Goal: Navigation & Orientation: Understand site structure

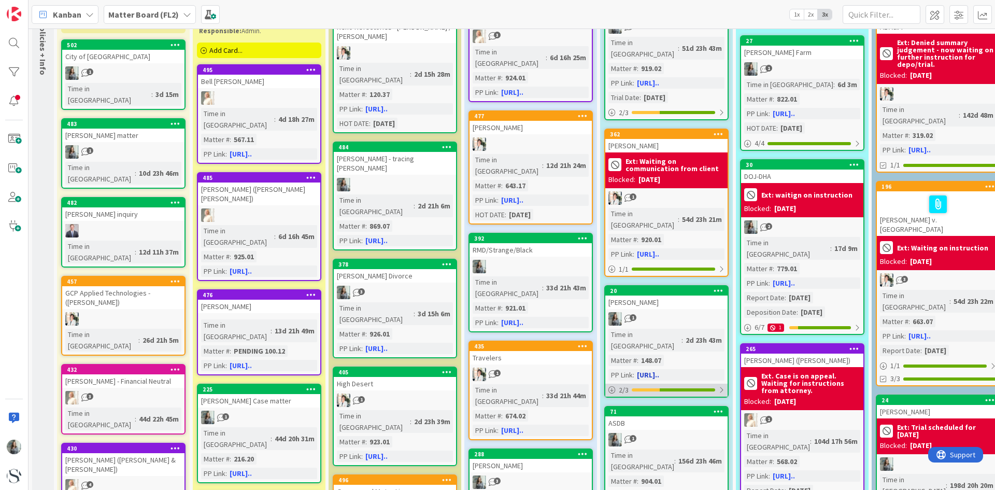
scroll to position [52, 0]
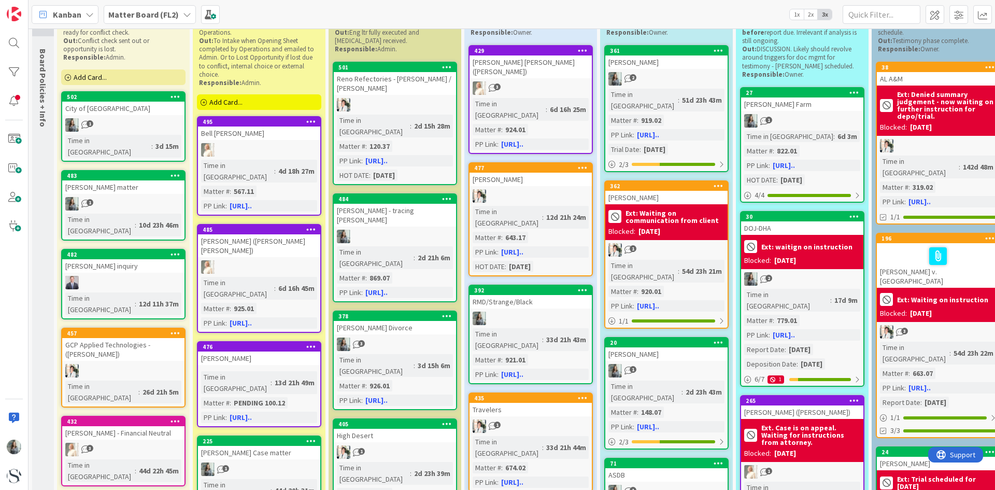
click at [170, 20] on span "Matter Board (FL2)" at bounding box center [143, 14] width 70 height 12
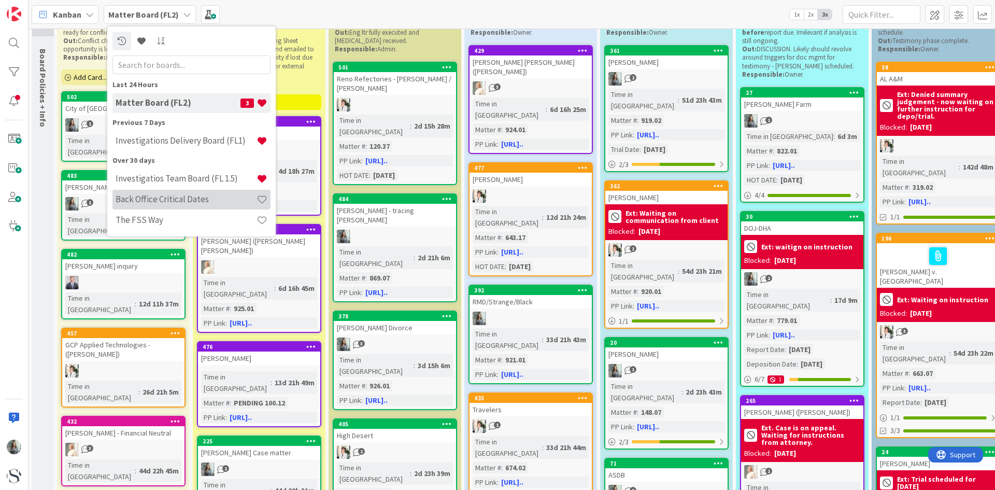
click at [184, 199] on h4 "Back Office Critical Dates" at bounding box center [186, 199] width 141 height 10
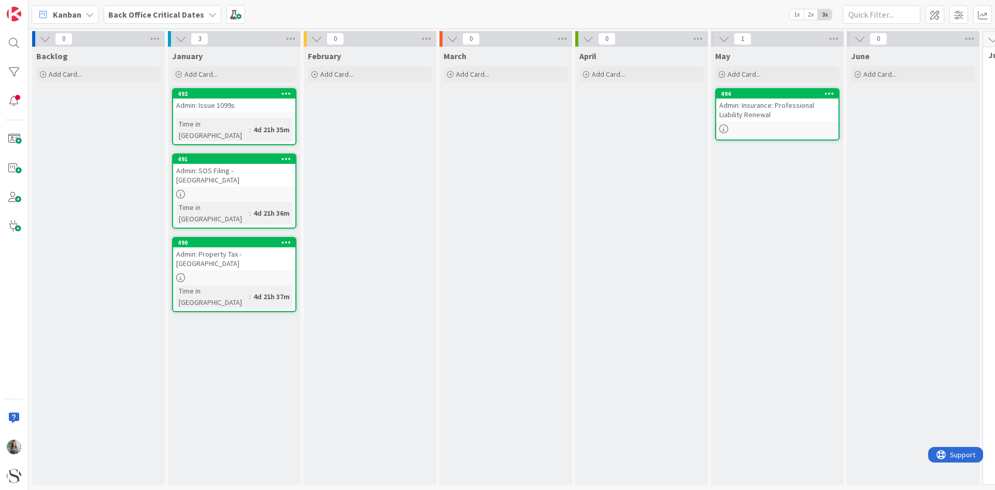
click at [208, 10] on icon at bounding box center [212, 14] width 8 height 8
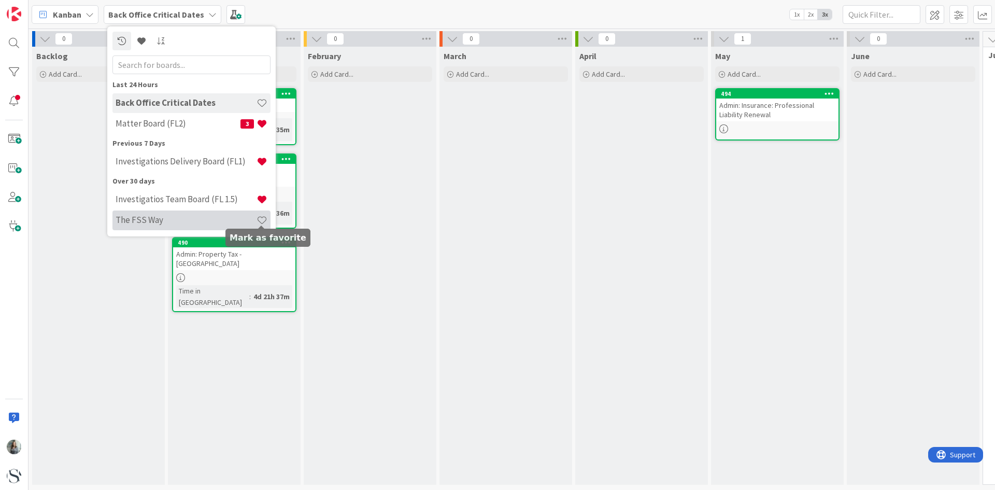
click at [263, 219] on span at bounding box center [261, 219] width 11 height 11
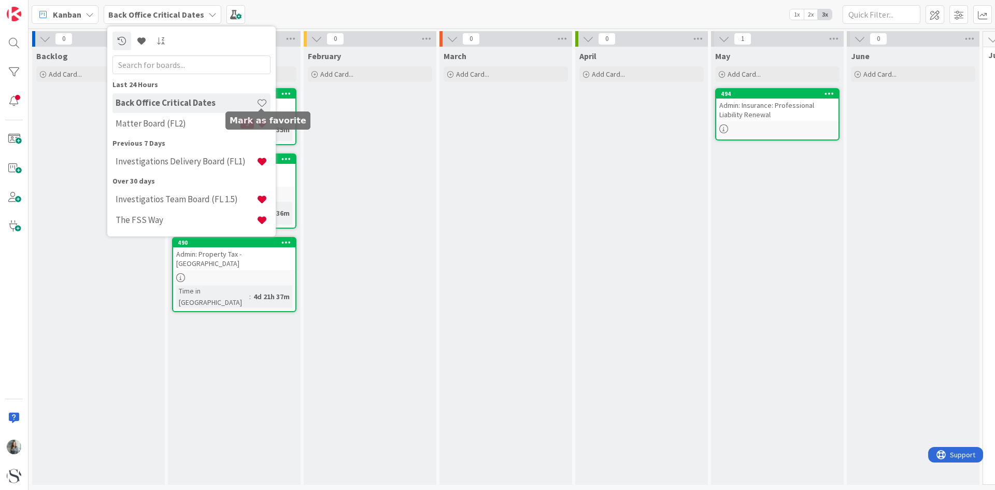
click at [260, 101] on span at bounding box center [261, 102] width 11 height 11
click at [158, 103] on h4 "Back Office Critical Dates" at bounding box center [186, 102] width 141 height 10
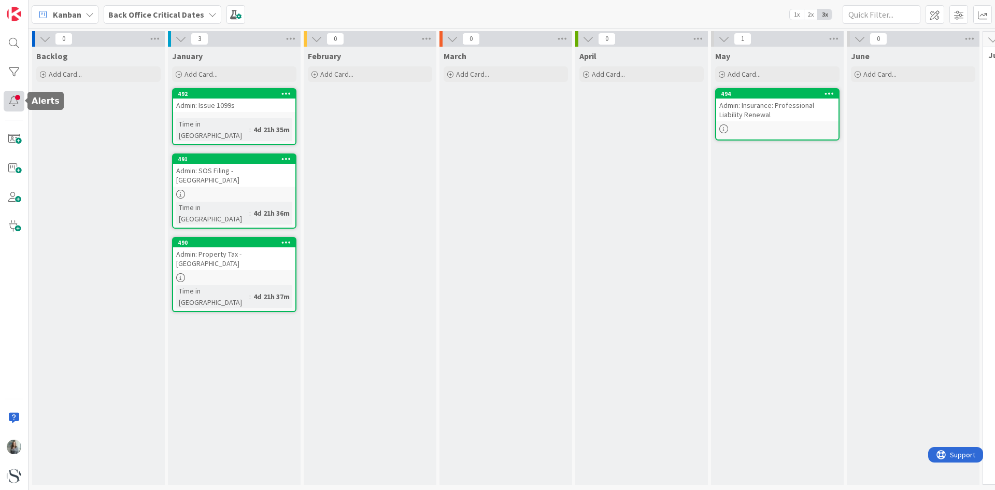
click at [19, 103] on div at bounding box center [14, 101] width 21 height 21
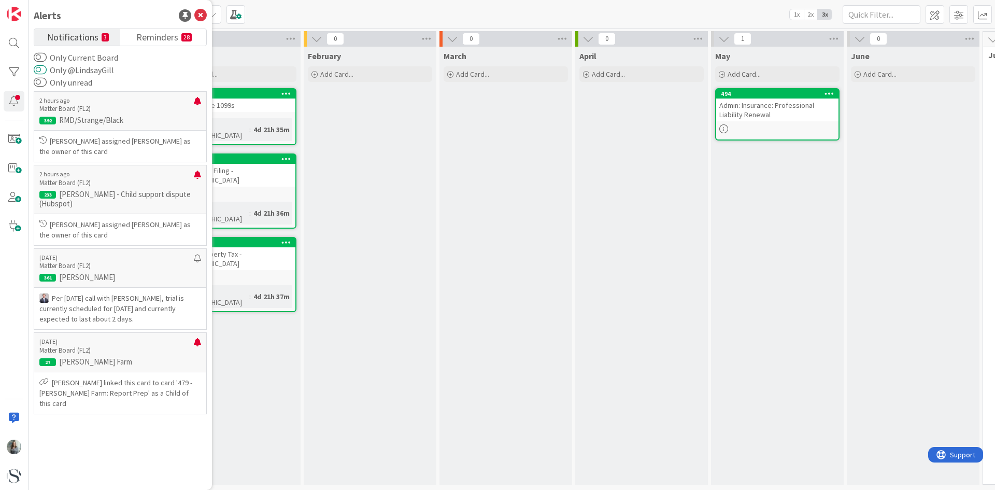
click at [39, 72] on button "Only @LindsayGill" at bounding box center [40, 70] width 13 height 10
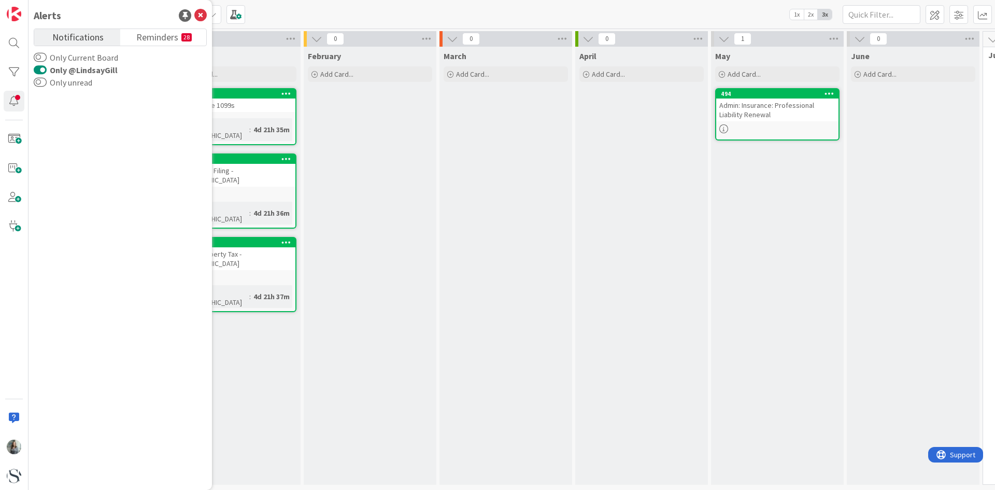
click at [39, 72] on button "Only @LindsayGill" at bounding box center [40, 70] width 13 height 10
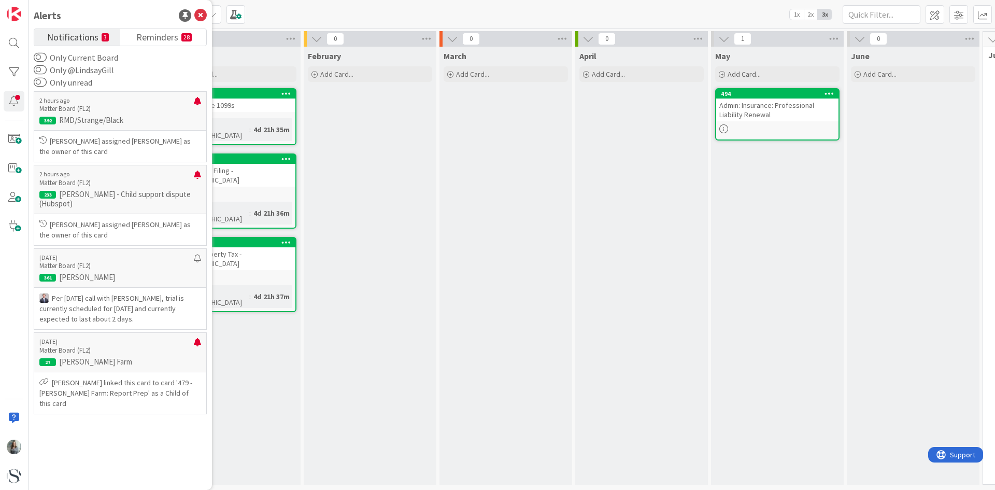
click at [291, 9] on div "Kanban Back Office Critical Dates 1x 2x 3x" at bounding box center [511, 14] width 966 height 28
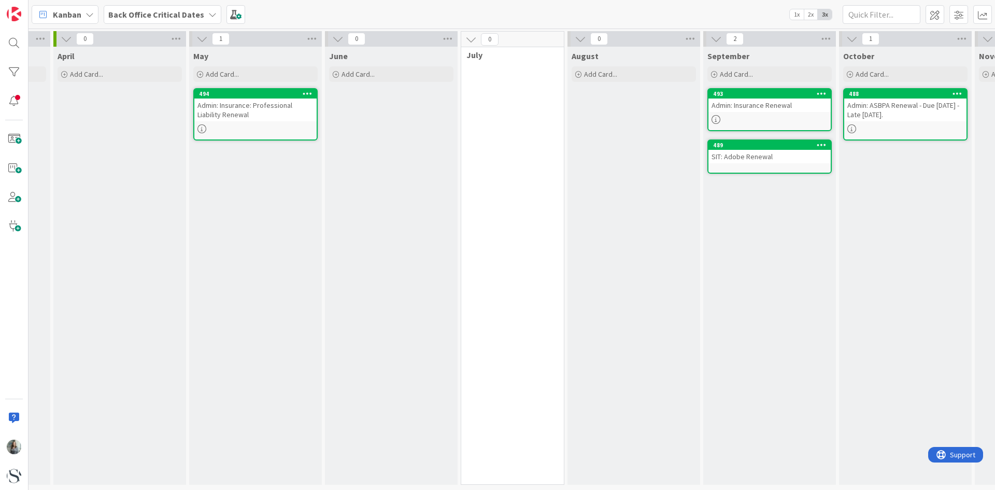
scroll to position [0, 836]
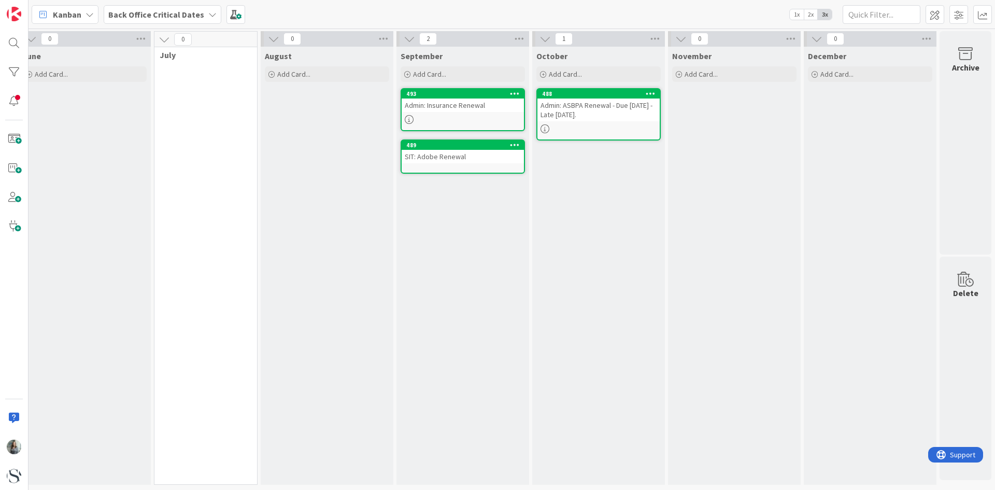
click at [176, 18] on b "Back Office Critical Dates" at bounding box center [156, 14] width 96 height 10
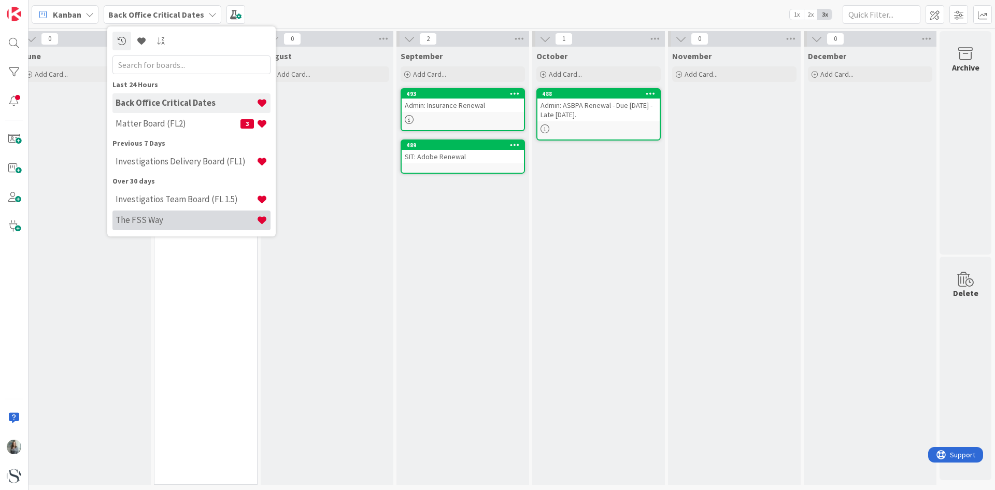
click at [144, 221] on h4 "The FSS Way" at bounding box center [186, 219] width 141 height 10
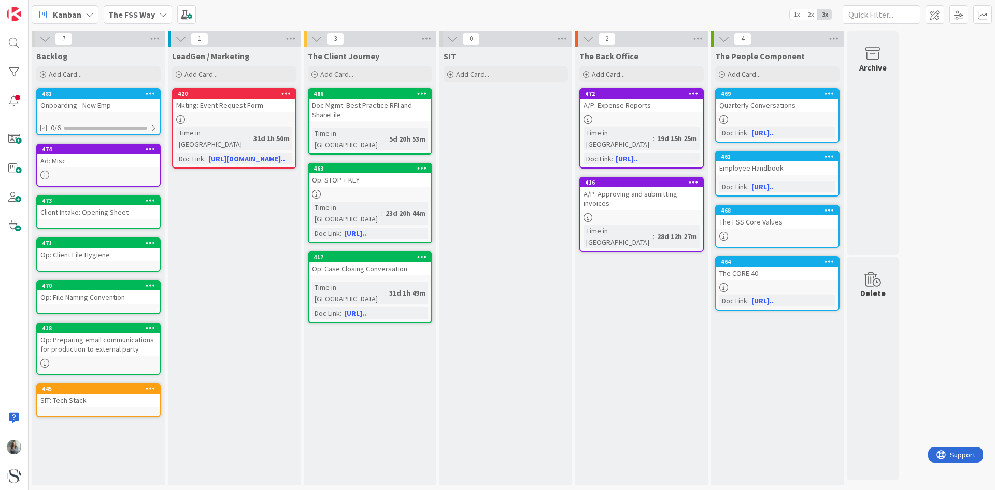
click at [132, 11] on b "The FSS Way" at bounding box center [131, 14] width 47 height 10
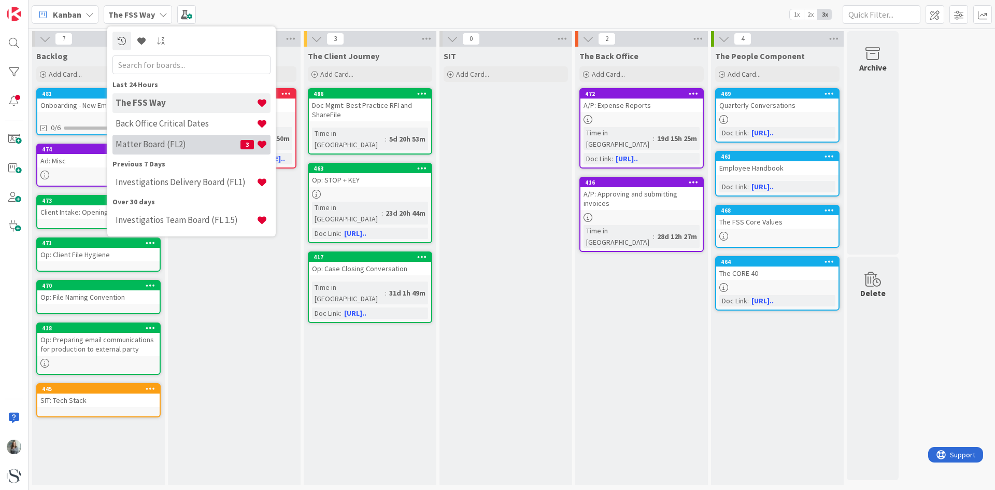
click at [139, 145] on h4 "Matter Board (FL2)" at bounding box center [178, 144] width 125 height 10
